Goal: Information Seeking & Learning: Check status

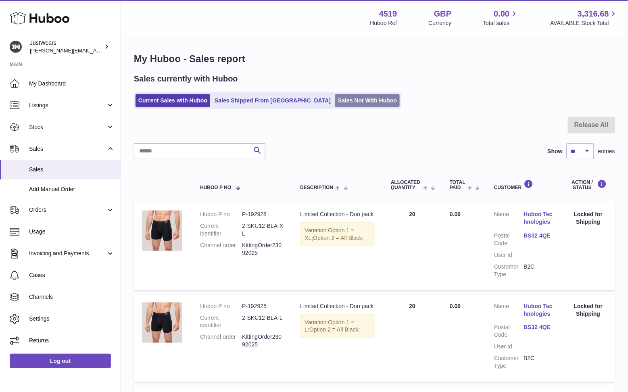
click at [335, 96] on link "Sales Not With Huboo" at bounding box center [367, 100] width 65 height 13
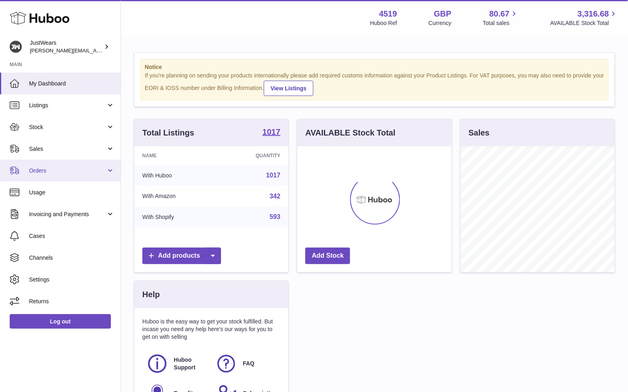
scroll to position [125, 154]
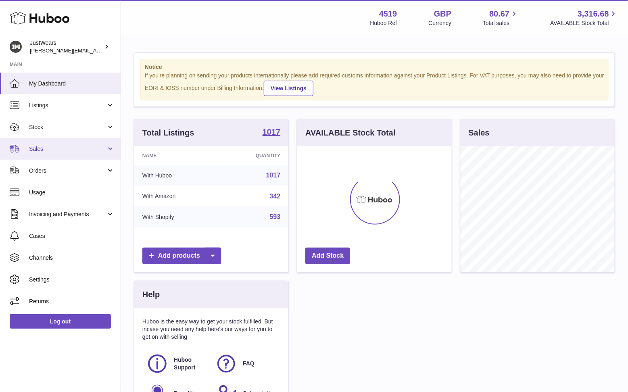
click at [58, 146] on span "Sales" at bounding box center [67, 149] width 77 height 8
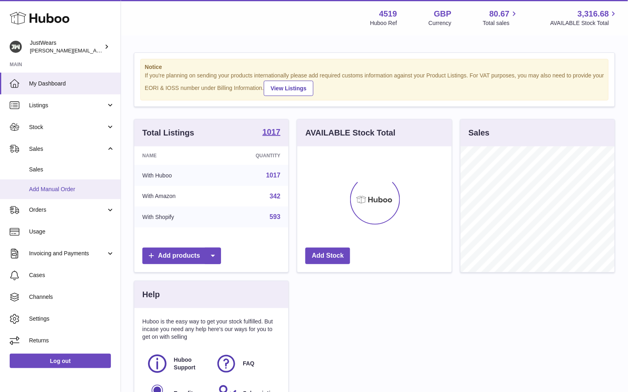
click at [66, 179] on link "Add Manual Order" at bounding box center [60, 189] width 121 height 20
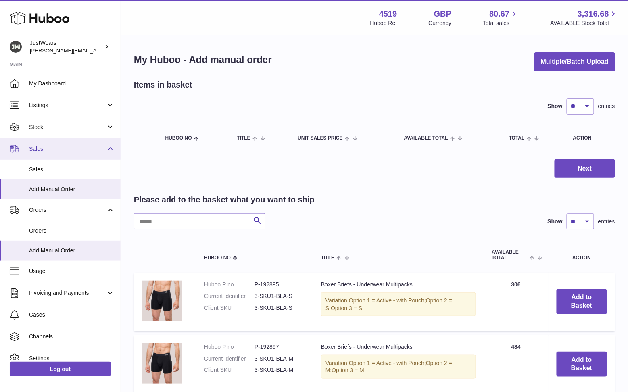
click at [73, 143] on link "Sales" at bounding box center [60, 149] width 121 height 22
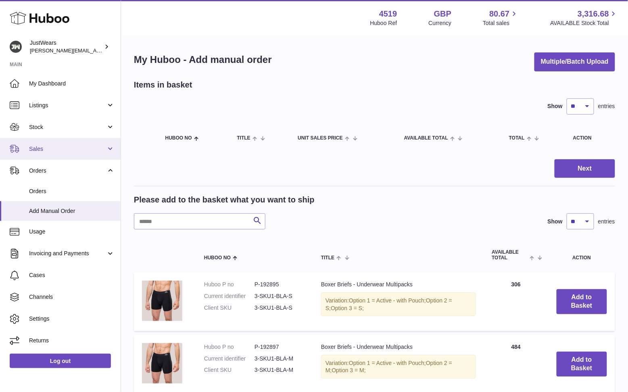
click at [76, 141] on link "Sales" at bounding box center [60, 149] width 121 height 22
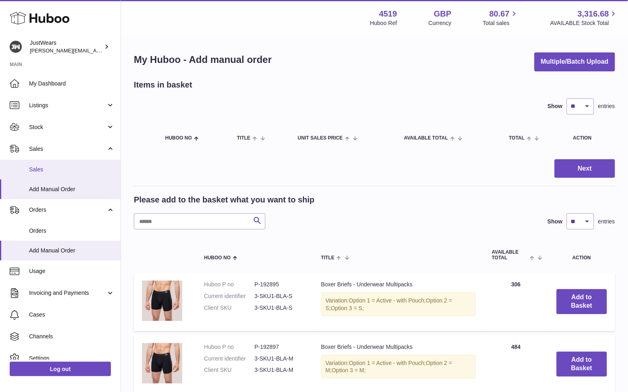
click at [69, 169] on span "Sales" at bounding box center [71, 170] width 85 height 8
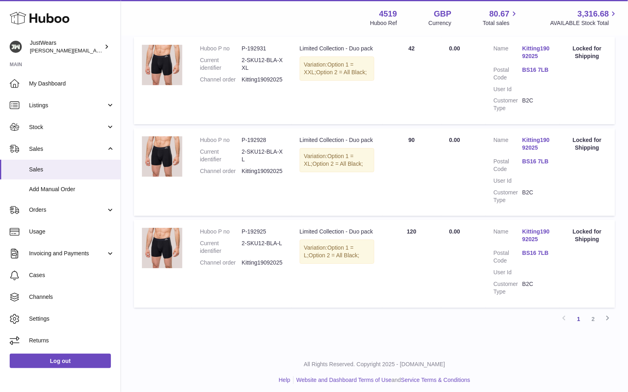
scroll to position [1, 0]
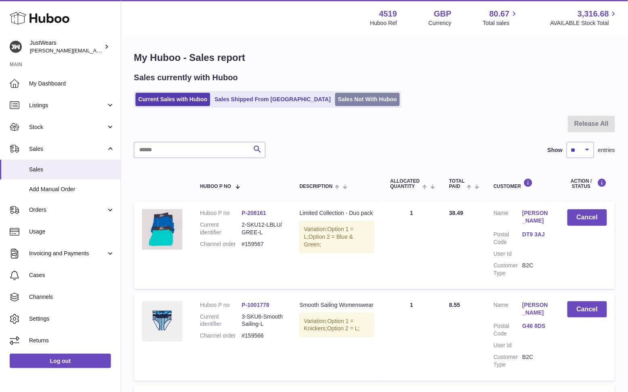
click at [335, 93] on link "Sales Not With Huboo" at bounding box center [367, 99] width 65 height 13
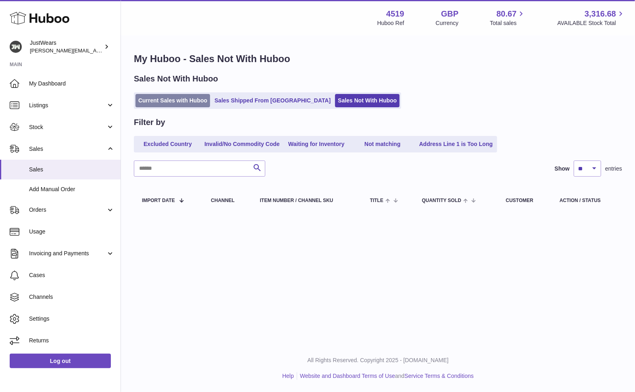
click at [163, 97] on link "Current Sales with Huboo" at bounding box center [172, 100] width 75 height 13
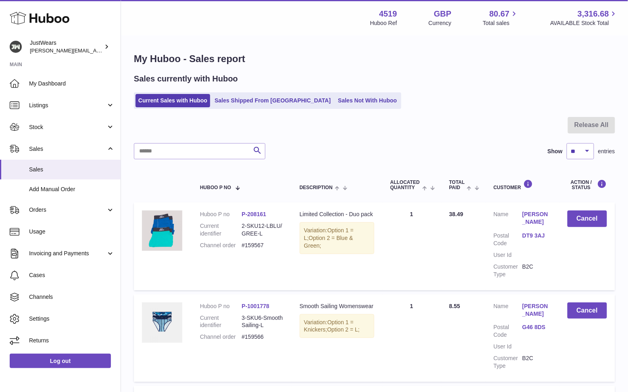
click at [67, 127] on span "Stock" at bounding box center [67, 127] width 77 height 8
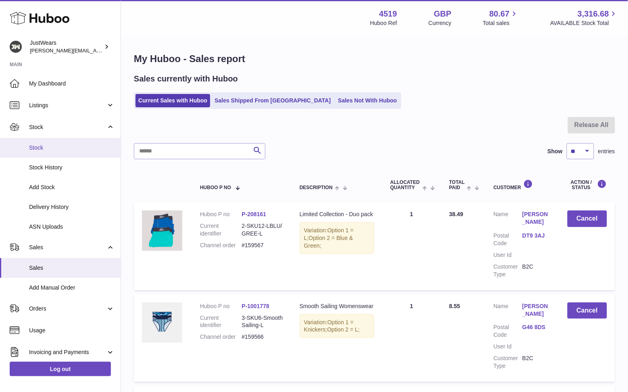
click at [74, 150] on span "Stock" at bounding box center [71, 148] width 85 height 8
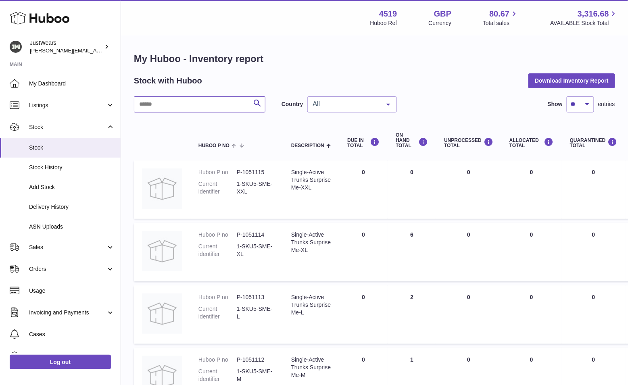
click at [177, 107] on input "text" at bounding box center [199, 104] width 131 height 16
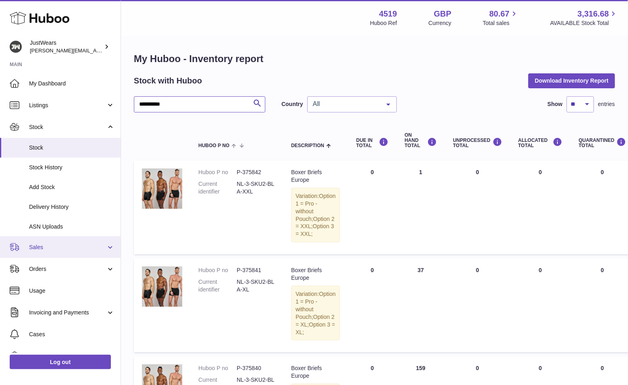
type input "**********"
click at [65, 248] on span "Sales" at bounding box center [67, 248] width 77 height 8
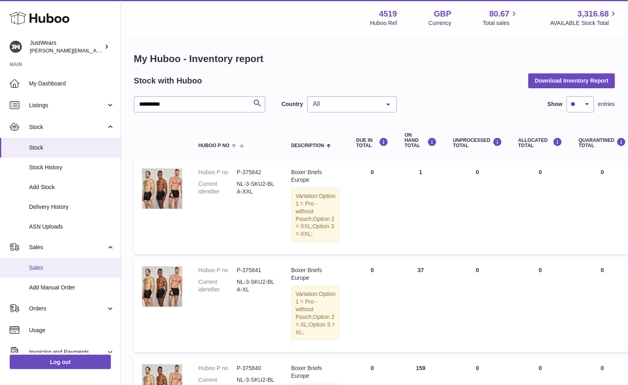
click at [65, 263] on link "Sales" at bounding box center [60, 268] width 121 height 20
